Goal: Task Accomplishment & Management: Manage account settings

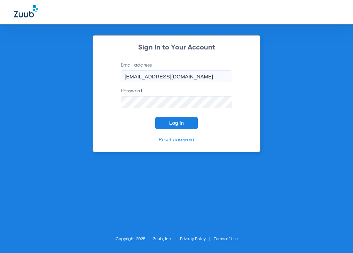
click at [153, 78] on input "[EMAIL_ADDRESS][DOMAIN_NAME]" at bounding box center [177, 76] width 112 height 12
drag, startPoint x: 140, startPoint y: 74, endPoint x: 91, endPoint y: 76, distance: 49.2
click at [91, 76] on div "Sign In to Your Account Email address [EMAIL_ADDRESS][DOMAIN_NAME] Password Log…" at bounding box center [176, 126] width 353 height 253
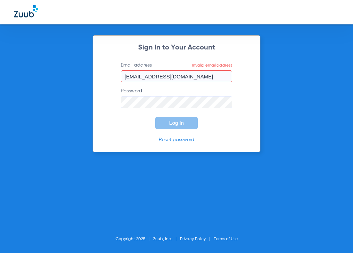
click at [175, 141] on link "Reset password" at bounding box center [177, 139] width 36 height 5
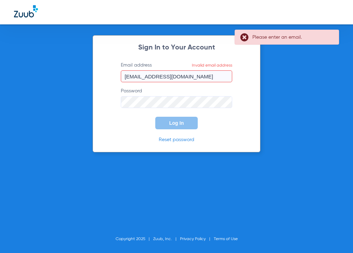
click at [175, 132] on div "Sign In to Your Account Email address Invalid email address [EMAIL_ADDRESS][DOM…" at bounding box center [177, 93] width 168 height 117
click at [181, 79] on input "[EMAIL_ADDRESS][DOMAIN_NAME]" at bounding box center [177, 76] width 112 height 12
click at [197, 77] on input "[EMAIL_ADDRESS][DOMAIN_NAME]" at bounding box center [177, 76] width 112 height 12
drag, startPoint x: 197, startPoint y: 77, endPoint x: 115, endPoint y: 78, distance: 82.3
click at [115, 78] on form "Email address Invalid email address [EMAIL_ADDRESS][DOMAIN_NAME] Password Log In" at bounding box center [177, 96] width 132 height 68
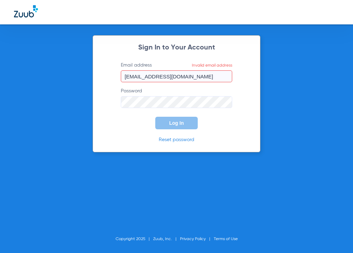
type input "P"
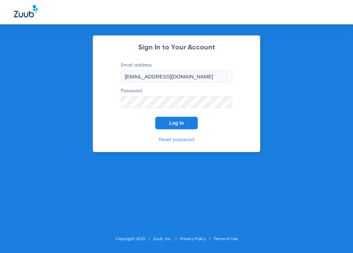
click at [179, 76] on input "[EMAIL_ADDRESS][DOMAIN_NAME]" at bounding box center [177, 76] width 112 height 12
type input "[EMAIL_ADDRESS][DOMAIN_NAME]"
click at [174, 139] on link "Reset password" at bounding box center [177, 139] width 36 height 5
click at [43, 99] on div "Sign In to Your Account Email address [EMAIL_ADDRESS][DOMAIN_NAME] Password Log…" at bounding box center [176, 126] width 353 height 253
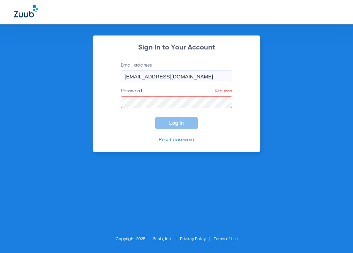
click at [123, 141] on p "Reset password" at bounding box center [177, 139] width 132 height 7
click at [192, 76] on input "[EMAIL_ADDRESS][DOMAIN_NAME]" at bounding box center [177, 76] width 112 height 12
